Goal: Browse casually

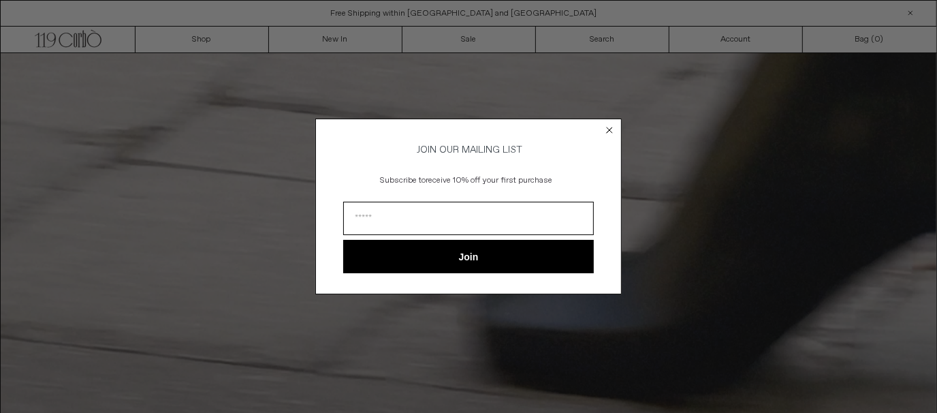
click at [608, 129] on circle "Close dialog" at bounding box center [609, 129] width 13 height 13
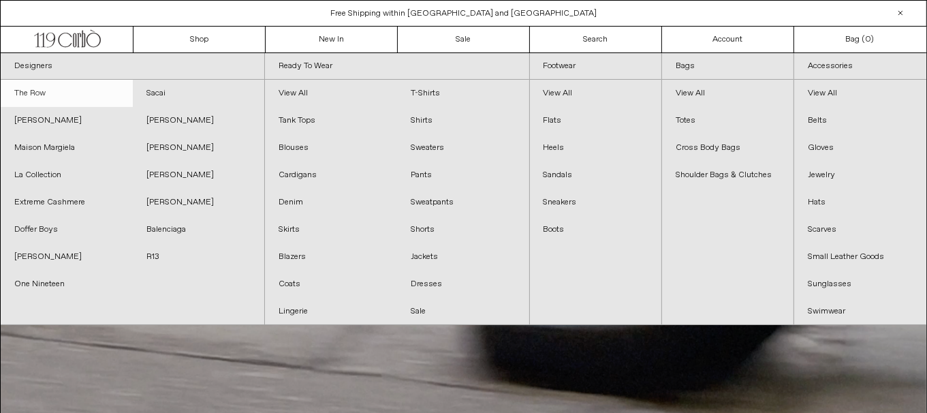
click at [74, 95] on link "The Row" at bounding box center [67, 93] width 132 height 27
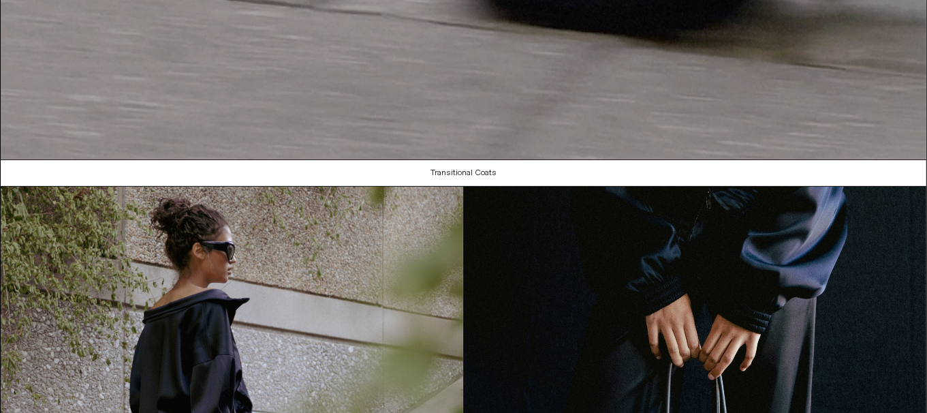
scroll to position [722, 0]
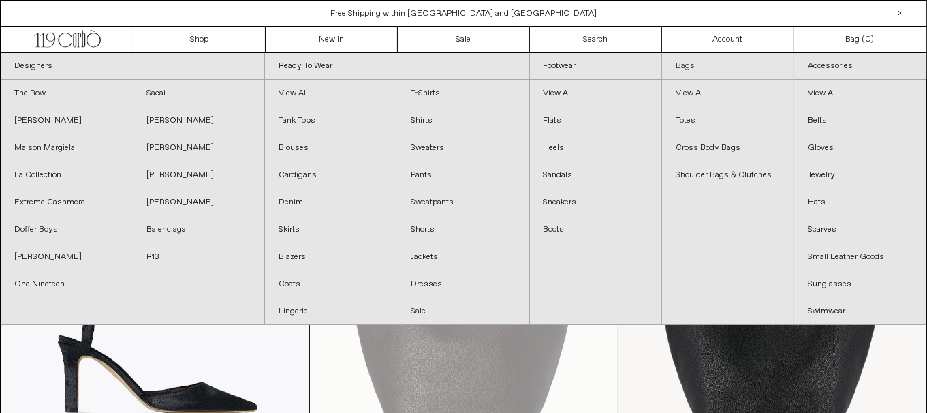
click at [687, 68] on link "Bags" at bounding box center [727, 66] width 131 height 27
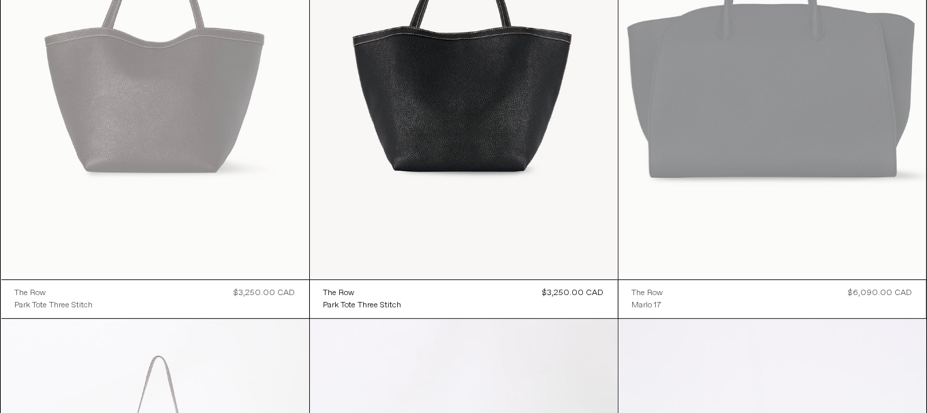
scroll to position [22, 0]
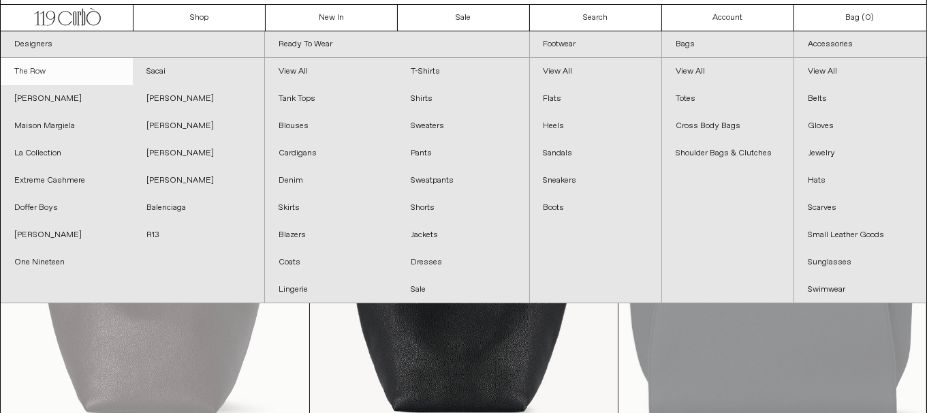
click at [54, 74] on link "The Row" at bounding box center [67, 71] width 132 height 27
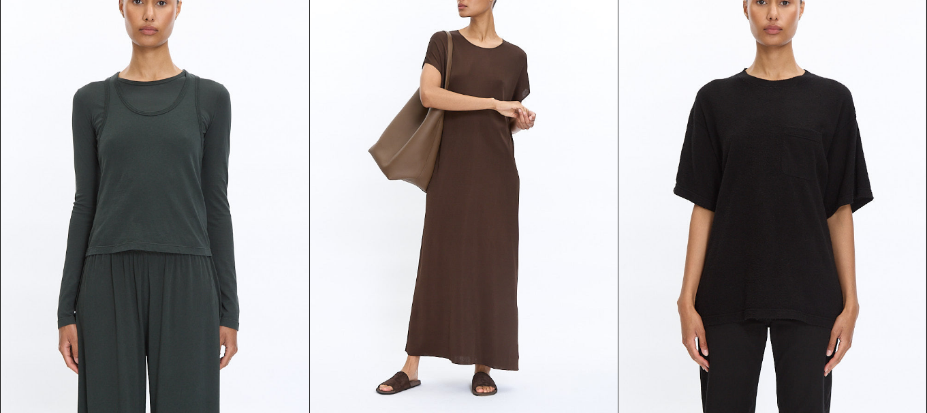
scroll to position [6281, 0]
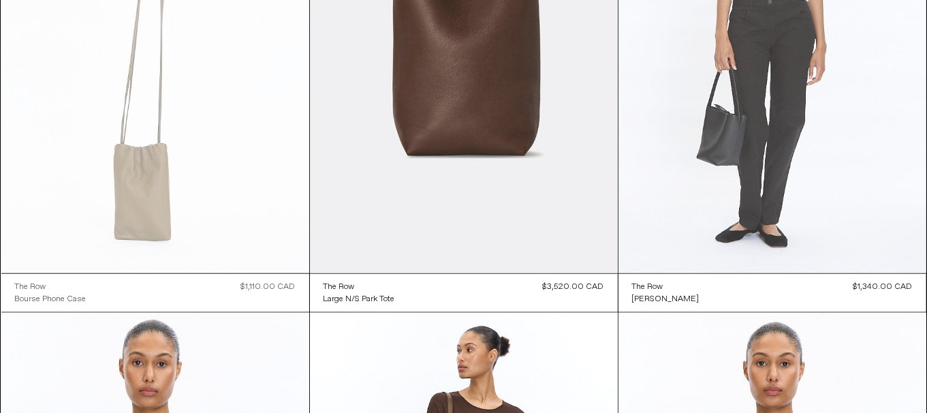
click at [760, 136] on at bounding box center [772, 42] width 308 height 462
click at [757, 200] on at bounding box center [772, 42] width 308 height 462
click at [756, 210] on at bounding box center [772, 42] width 308 height 462
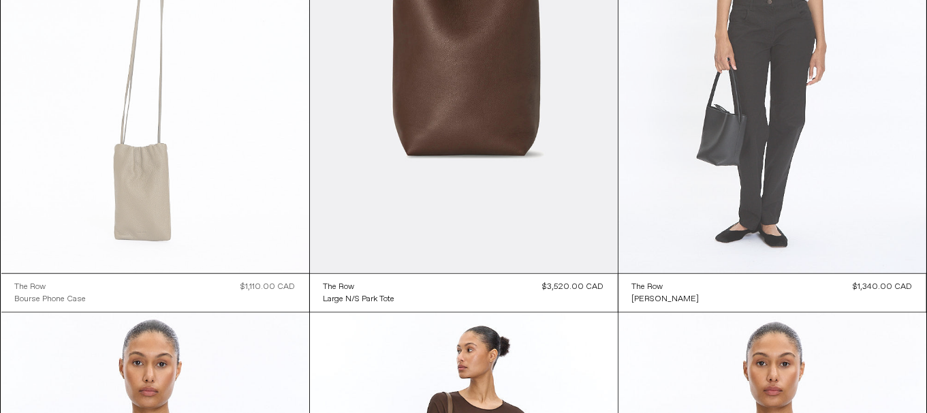
click at [756, 210] on at bounding box center [772, 42] width 308 height 462
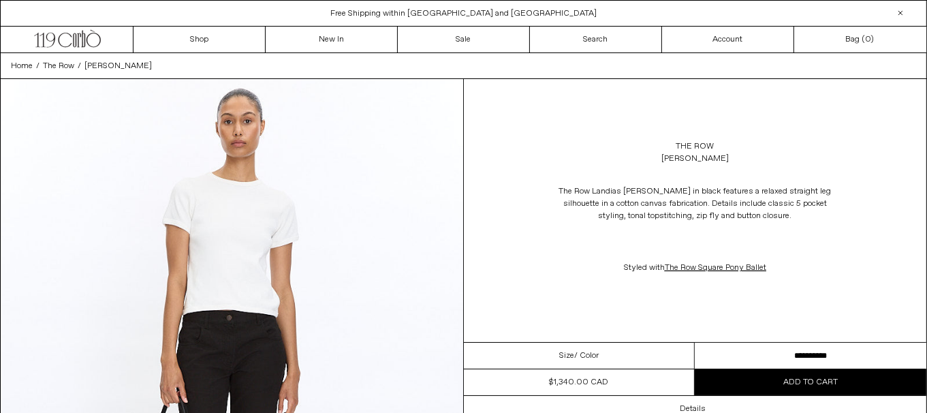
click at [791, 361] on select "**********" at bounding box center [809, 355] width 231 height 27
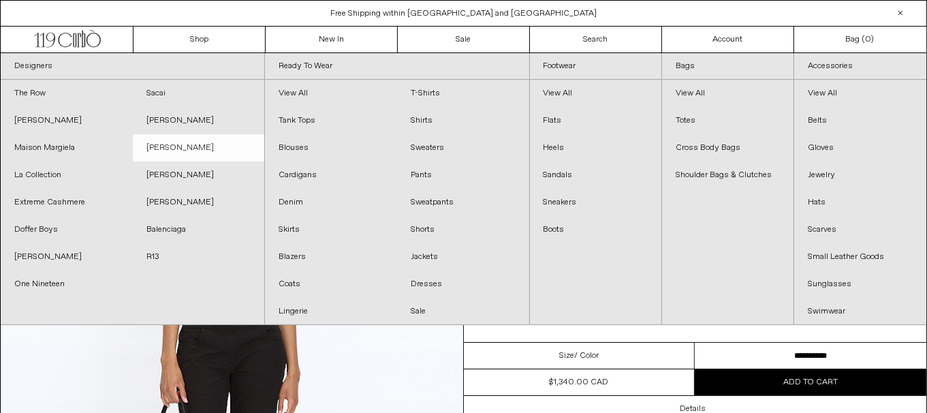
click at [192, 143] on link "[PERSON_NAME]" at bounding box center [199, 147] width 132 height 27
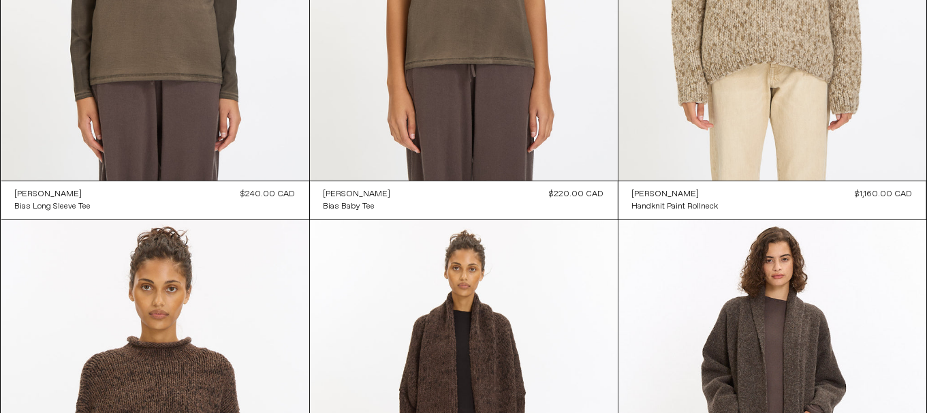
scroll to position [722, 0]
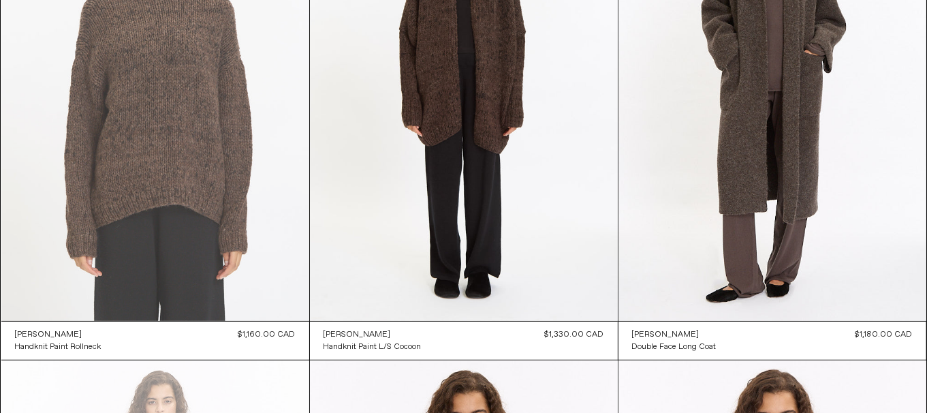
click at [229, 110] on at bounding box center [155, 90] width 308 height 462
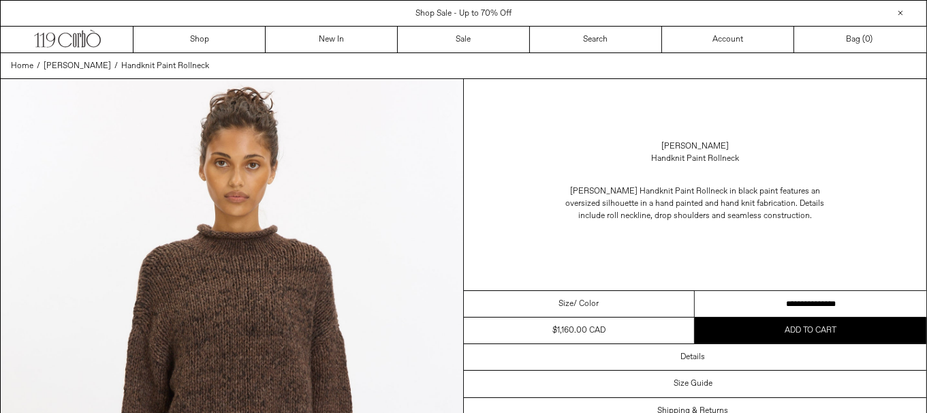
click at [841, 304] on select "**********" at bounding box center [809, 304] width 231 height 27
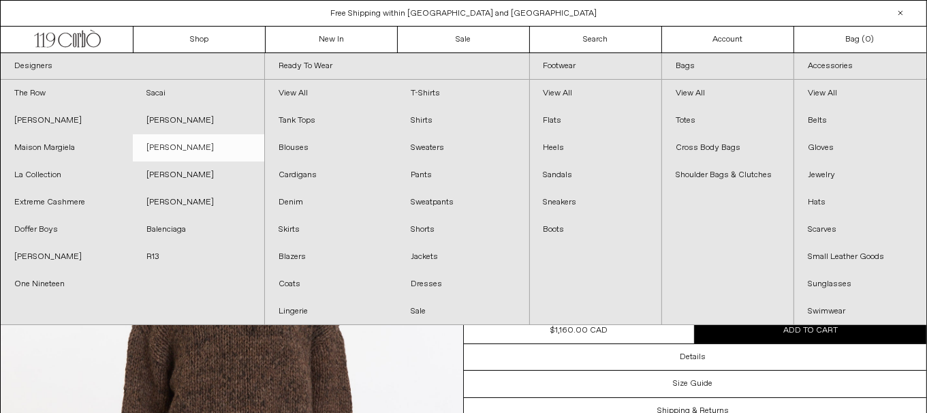
click at [205, 139] on link "[PERSON_NAME]" at bounding box center [199, 147] width 132 height 27
